Goal: Transaction & Acquisition: Purchase product/service

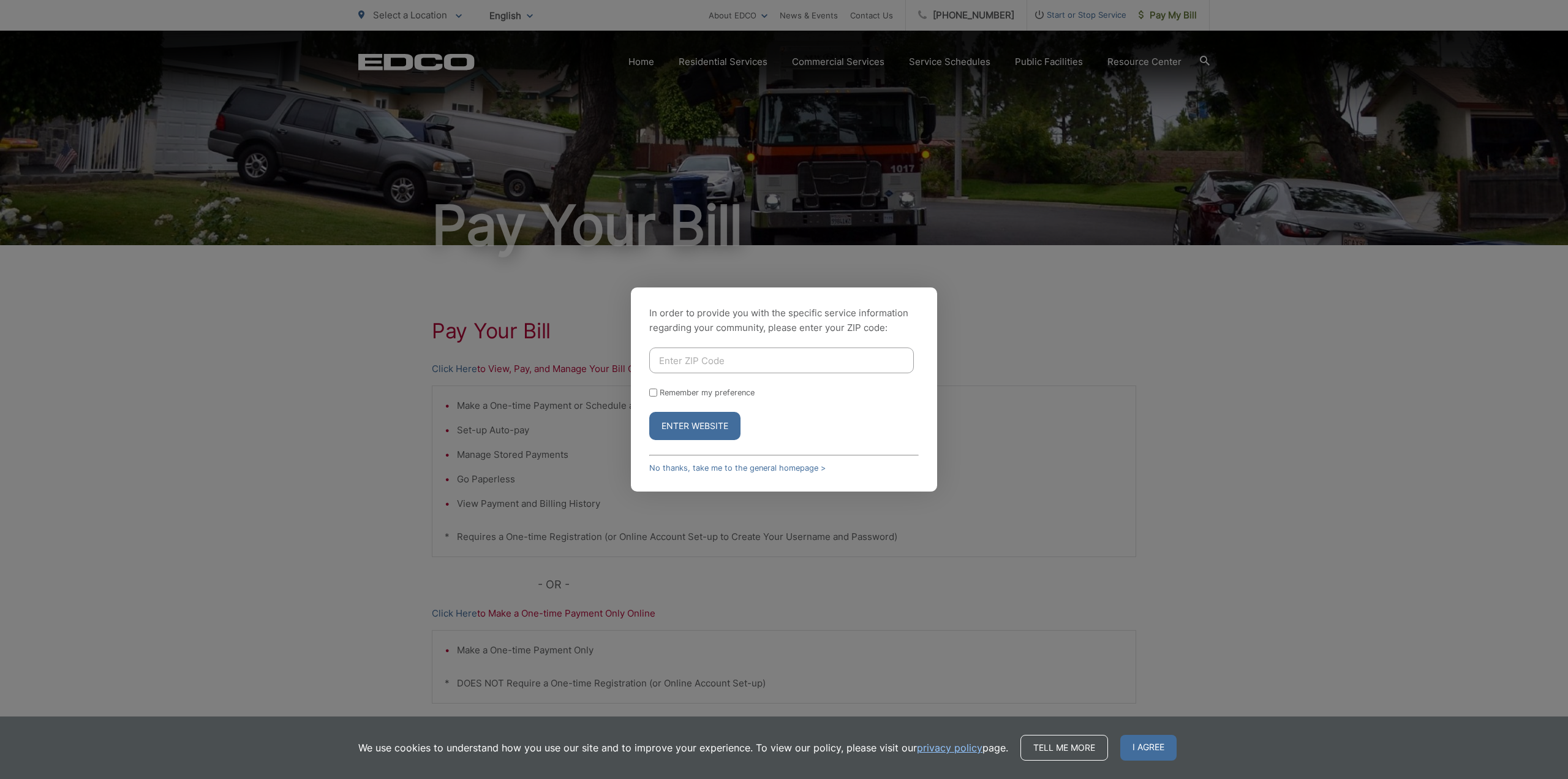
click at [690, 359] on input "Enter ZIP Code" at bounding box center [781, 360] width 265 height 26
type input "92021"
click at [651, 391] on input "Remember my preference" at bounding box center [653, 392] width 8 height 8
checkbox input "true"
click at [685, 422] on button "Enter Website" at bounding box center [695, 425] width 92 height 28
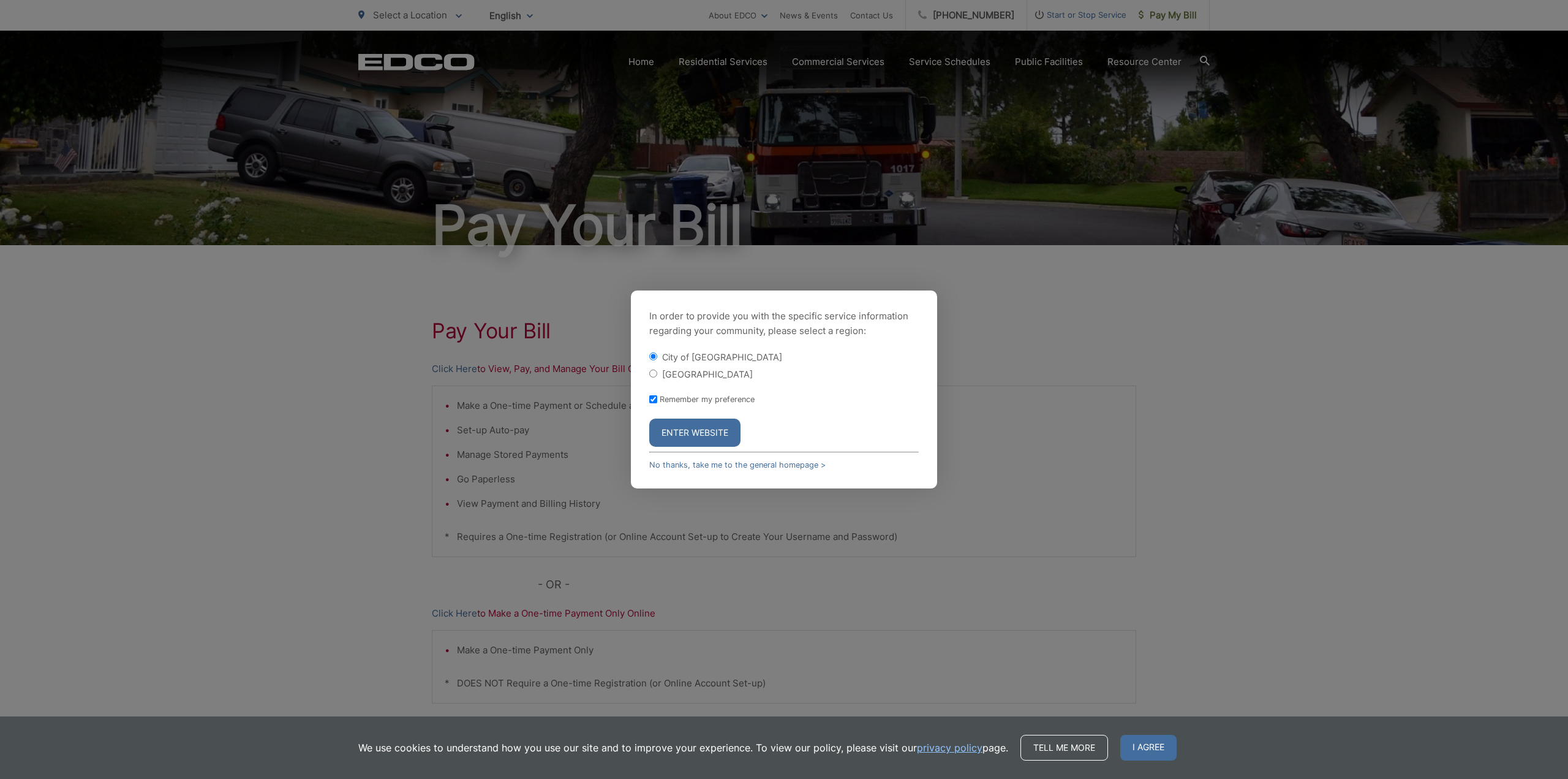
click at [678, 431] on button "Enter Website" at bounding box center [695, 432] width 92 height 28
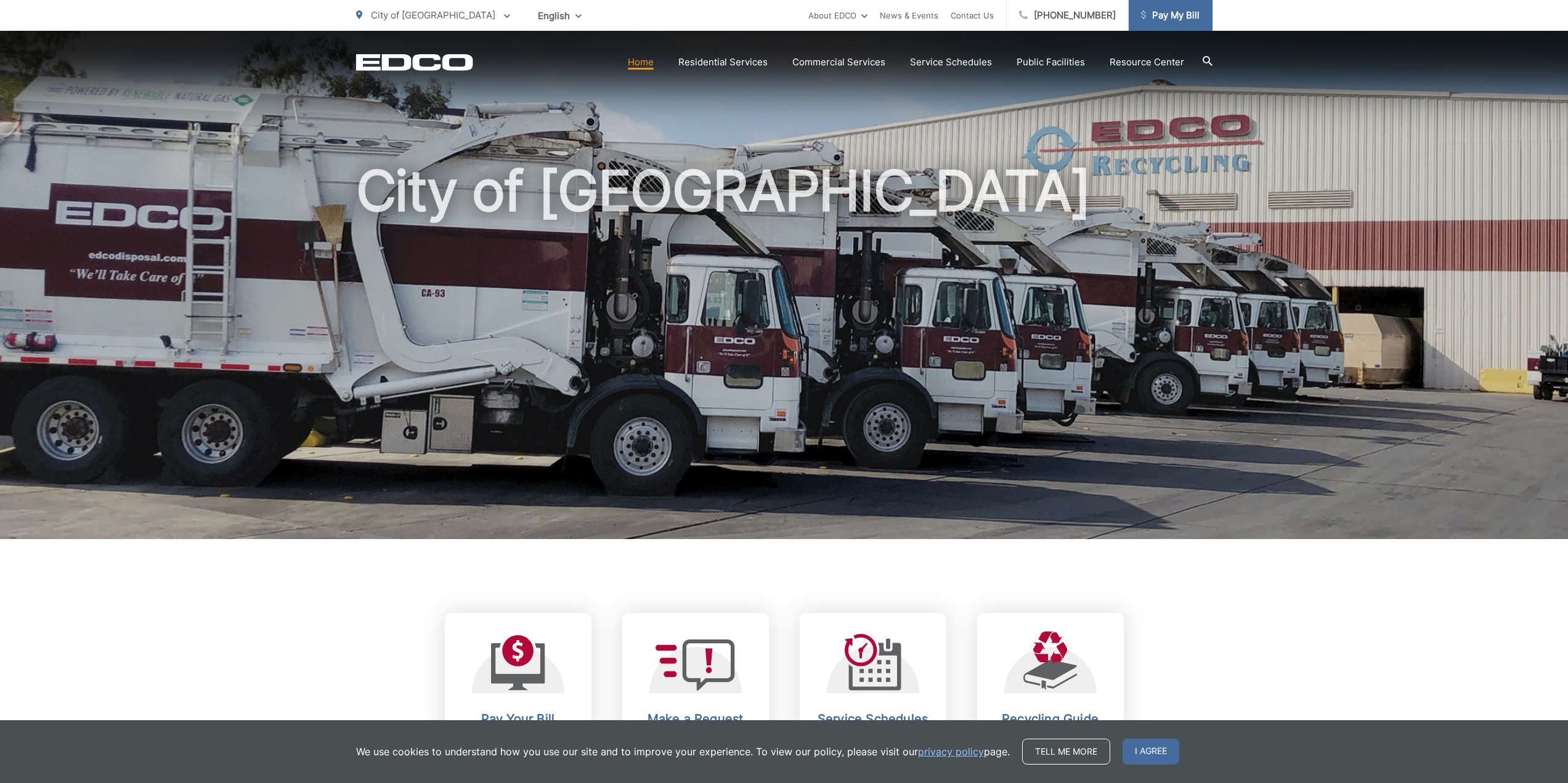
click at [1166, 19] on span "Pay My Bill" at bounding box center [1170, 15] width 58 height 15
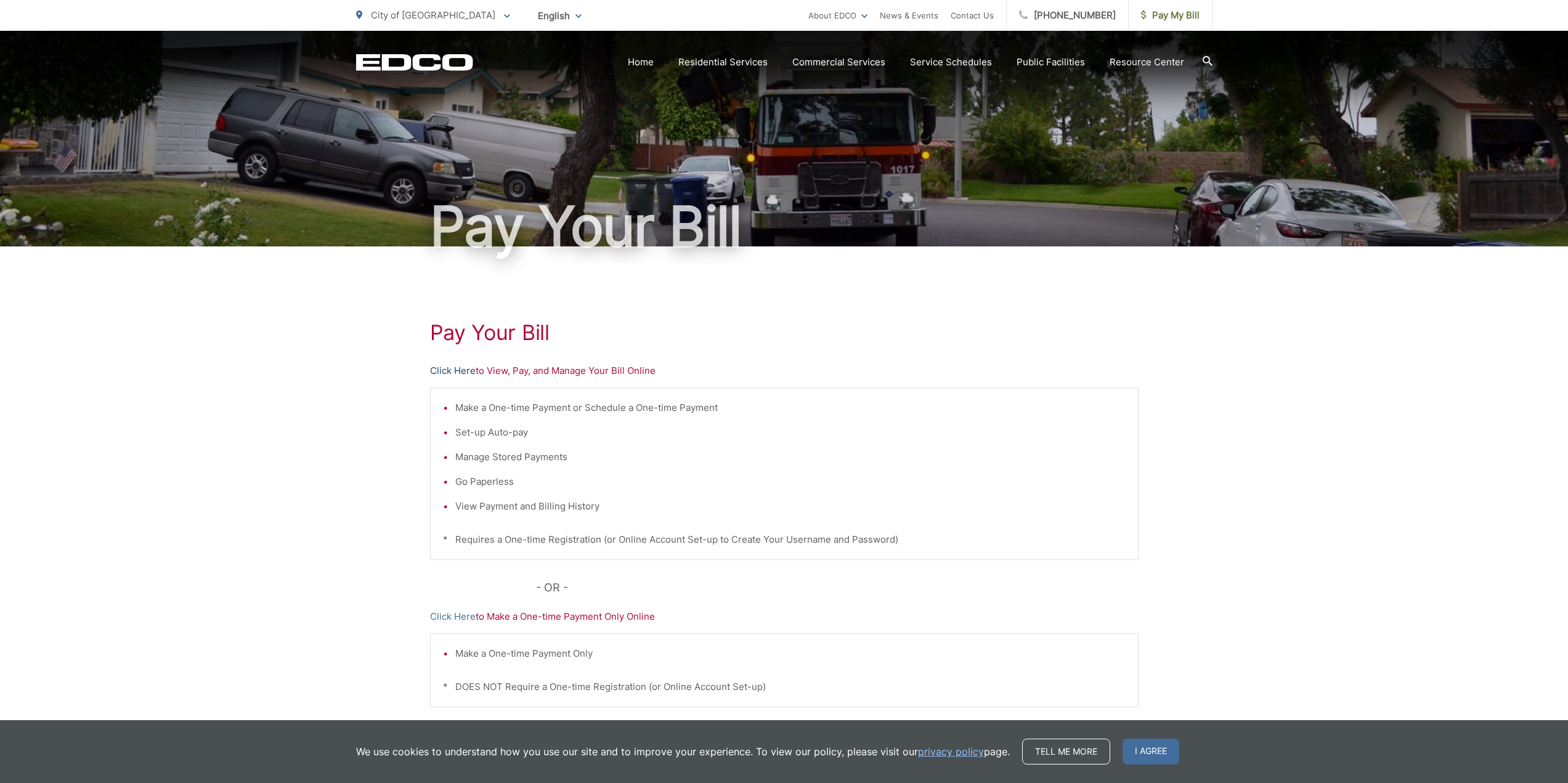
click at [463, 367] on link "Click Here" at bounding box center [452, 371] width 45 height 15
